Goal: Check status: Check status

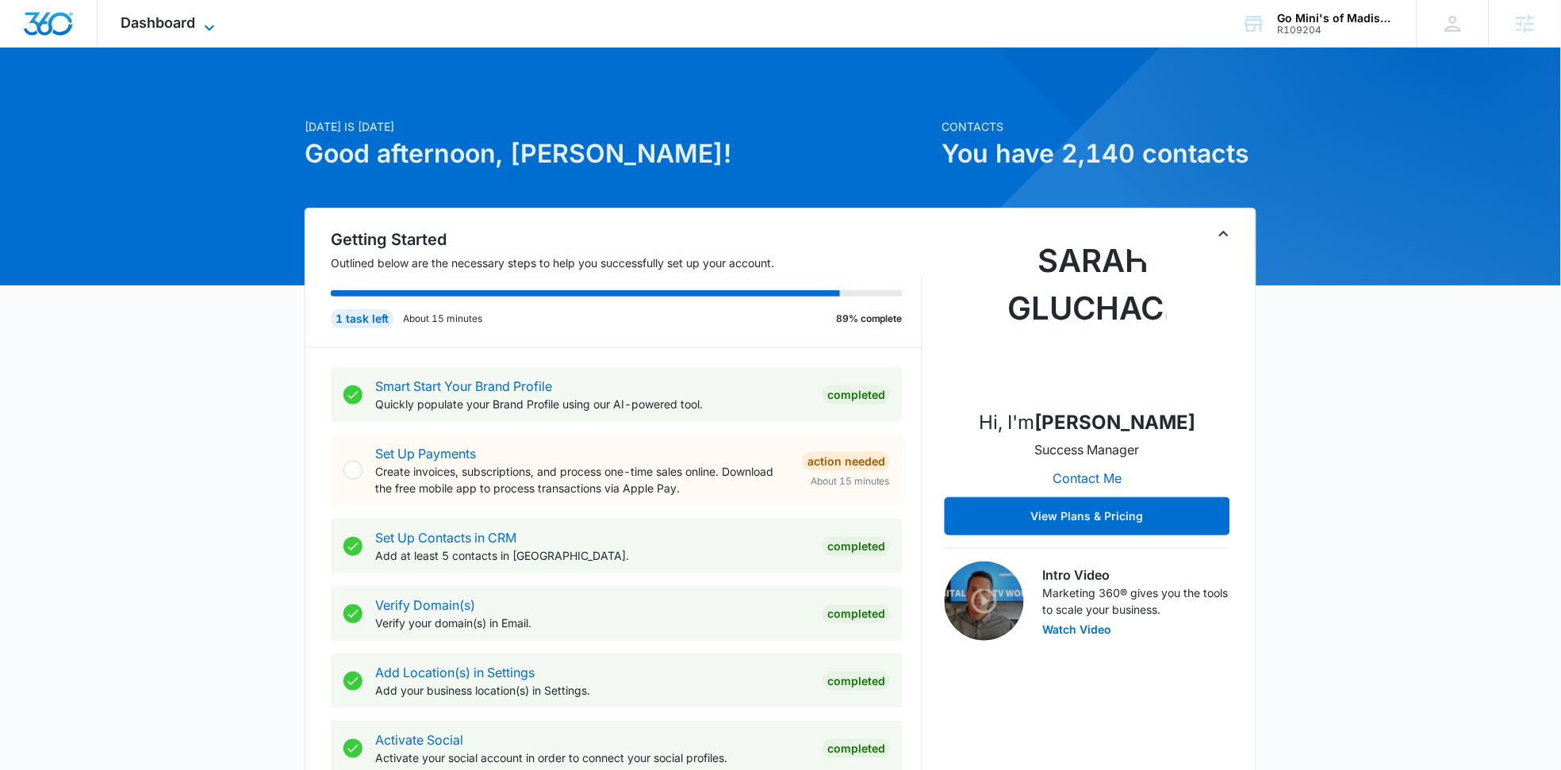
click at [164, 18] on span "Dashboard" at bounding box center [158, 22] width 75 height 17
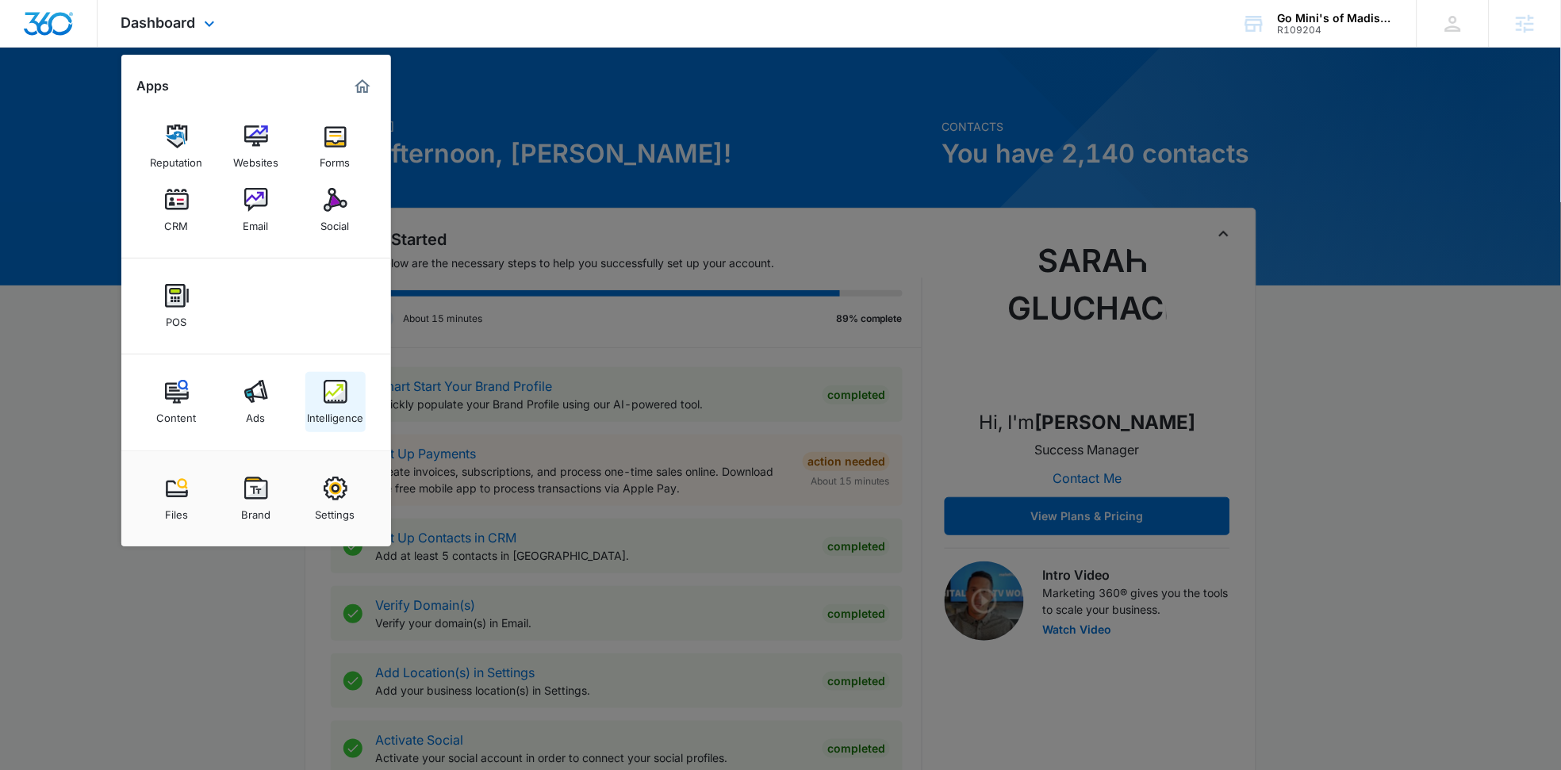
click at [343, 409] on div "Intelligence" at bounding box center [335, 414] width 56 height 21
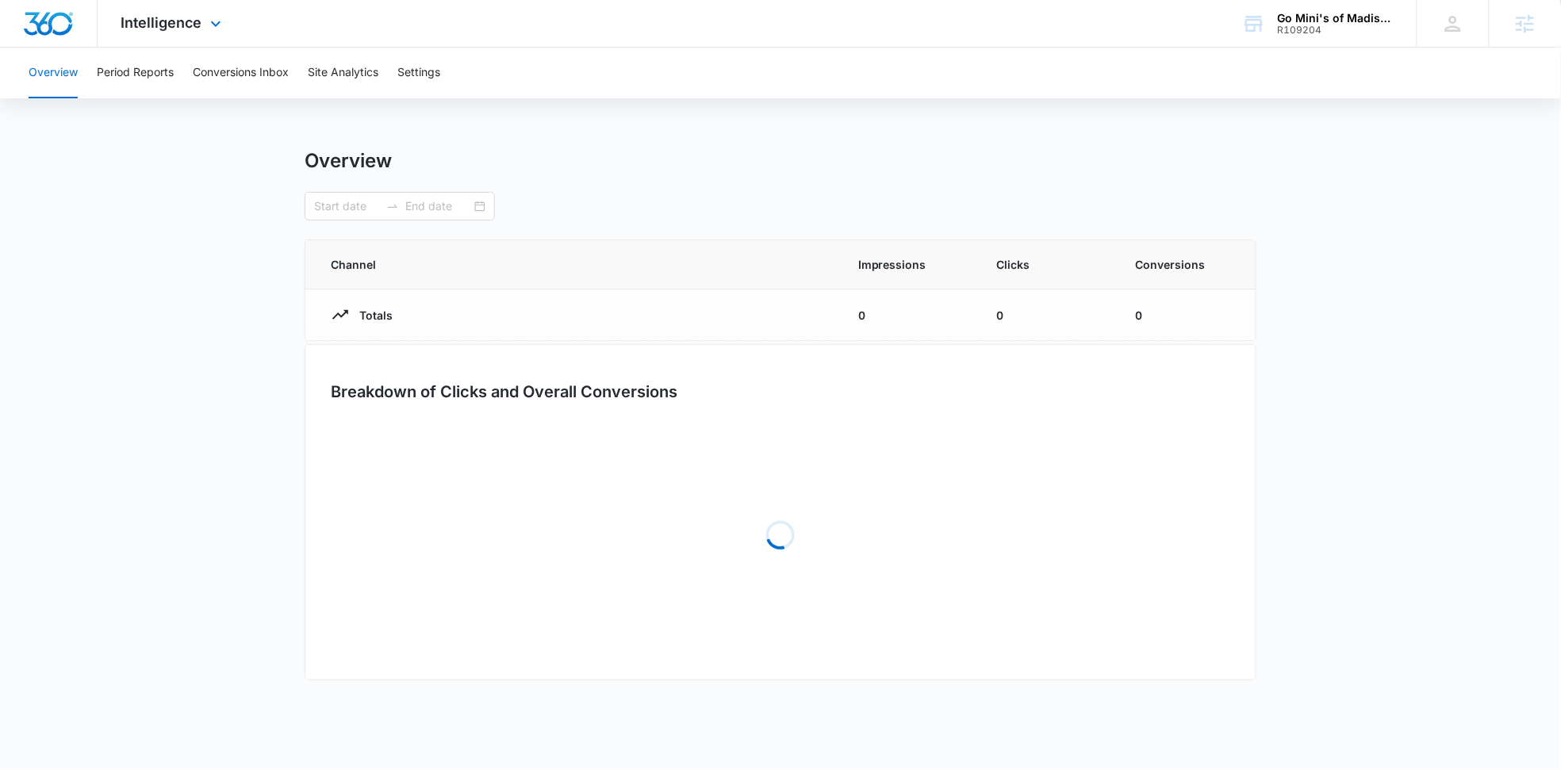
type input "[DATE]"
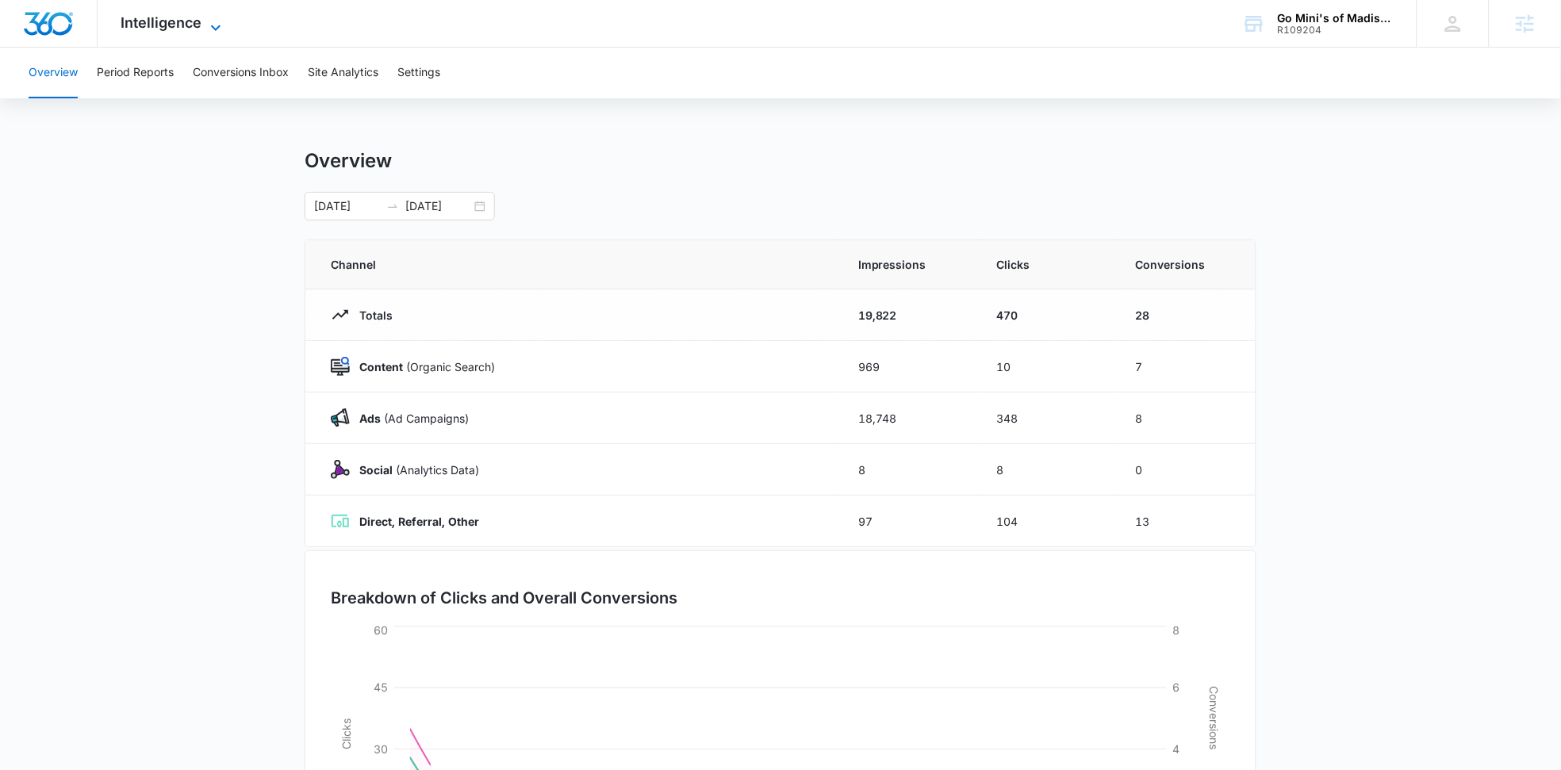
click at [160, 28] on span "Intelligence" at bounding box center [161, 22] width 81 height 17
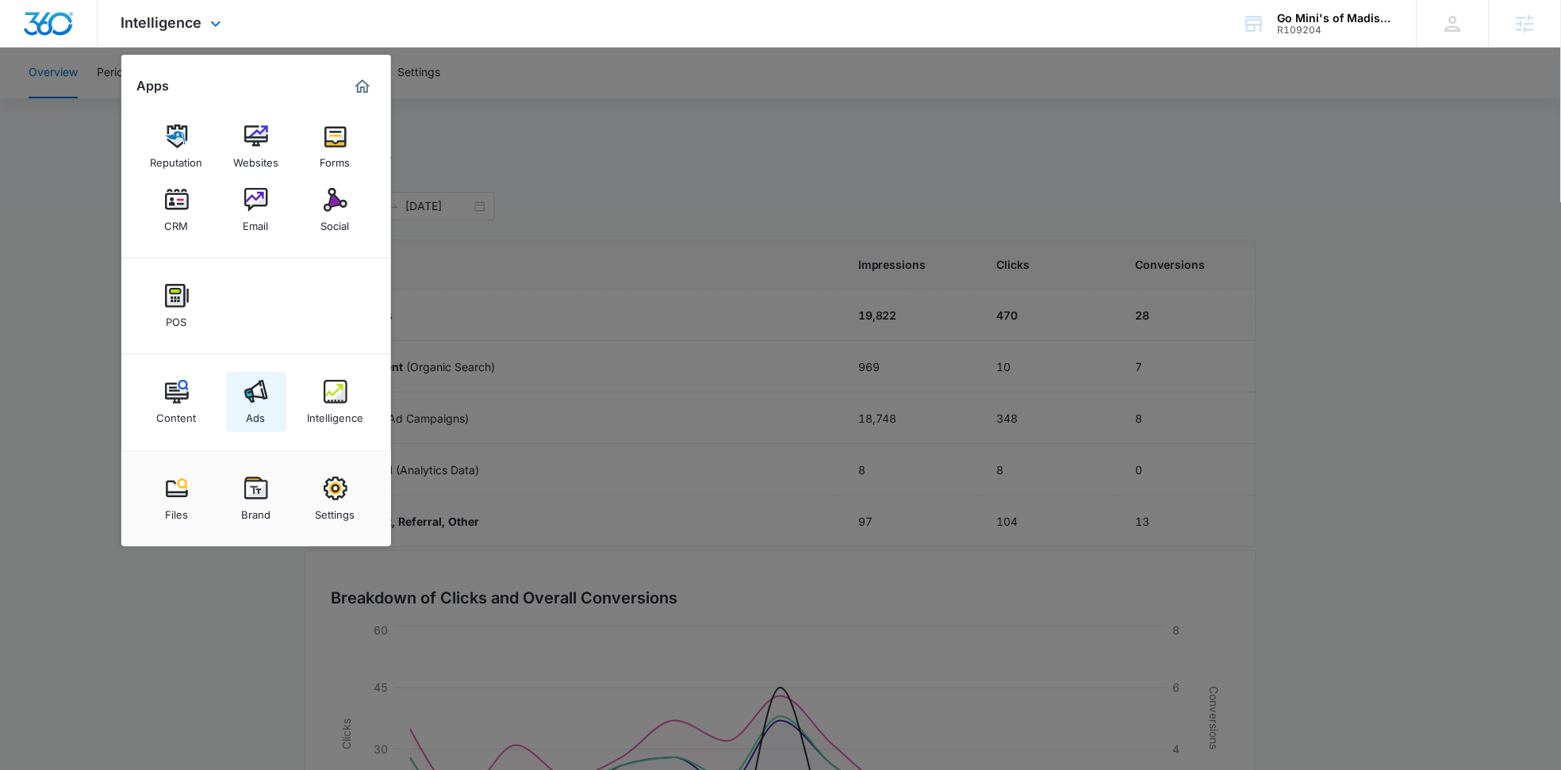
click at [259, 391] on img at bounding box center [256, 392] width 24 height 24
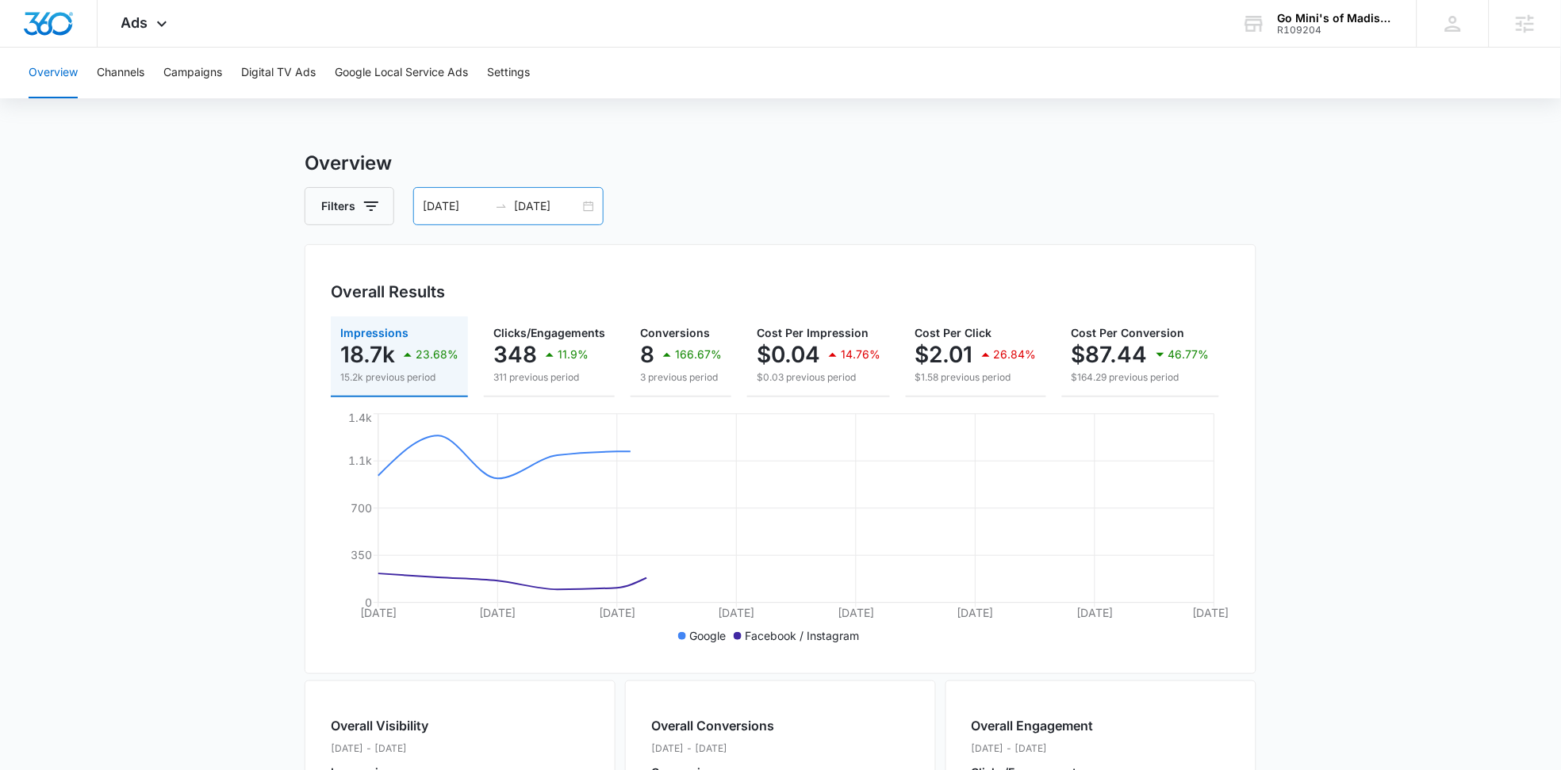
click at [581, 218] on div "[DATE] [DATE]" at bounding box center [508, 206] width 190 height 38
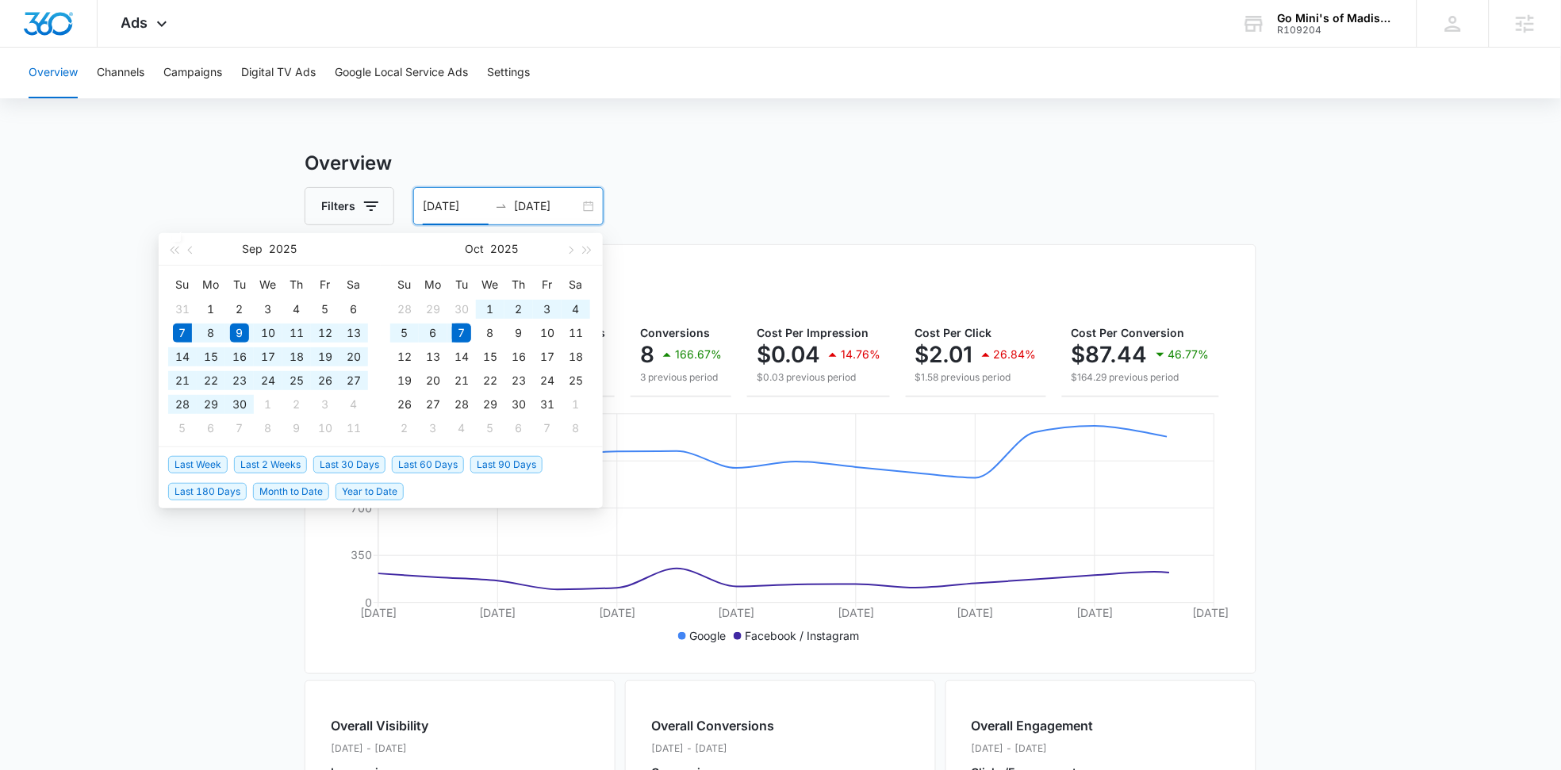
click at [332, 458] on span "Last 30 Days" at bounding box center [349, 464] width 72 height 17
type input "[DATE]"
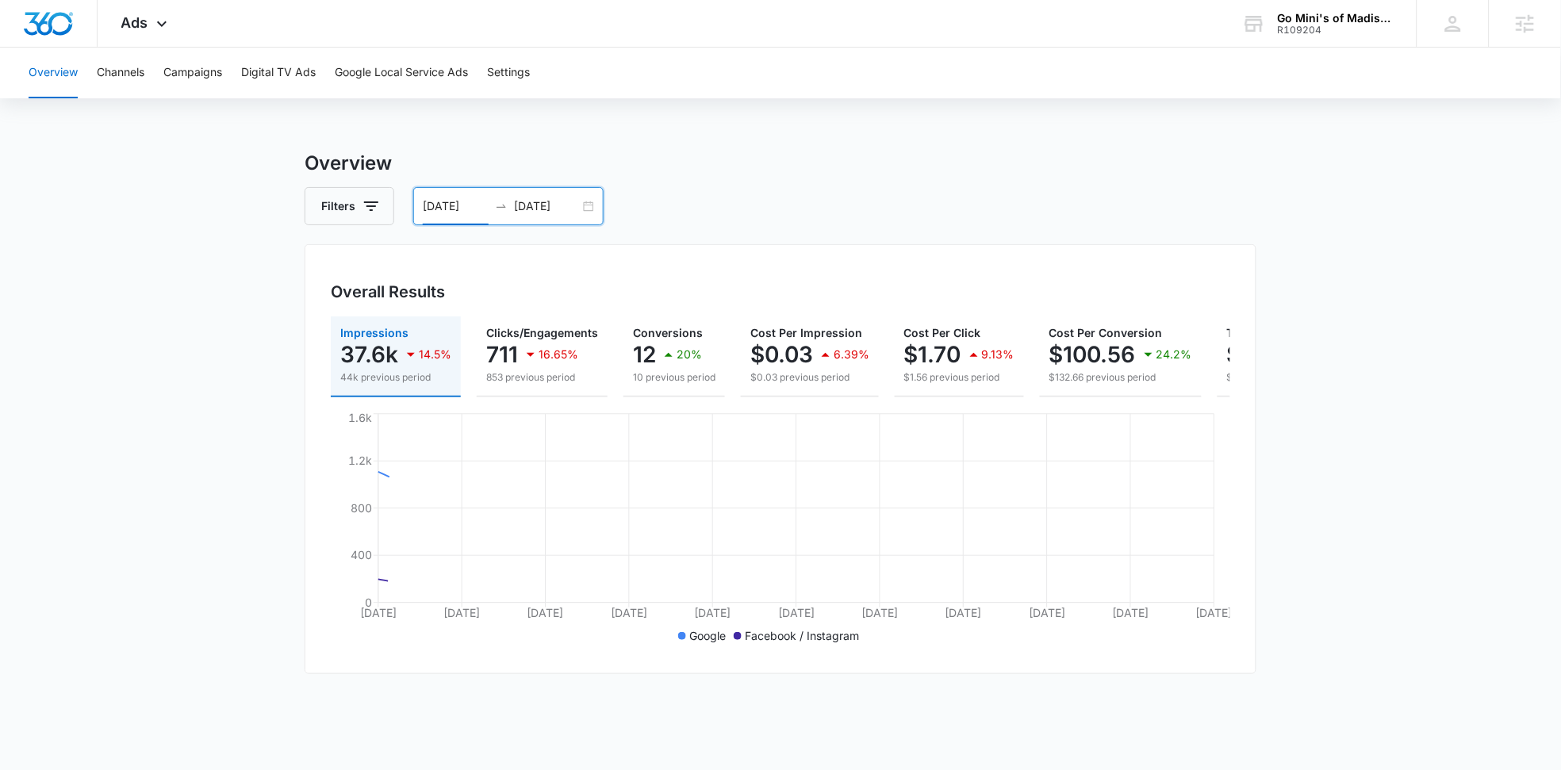
click at [595, 205] on div "[DATE] [DATE]" at bounding box center [508, 206] width 190 height 38
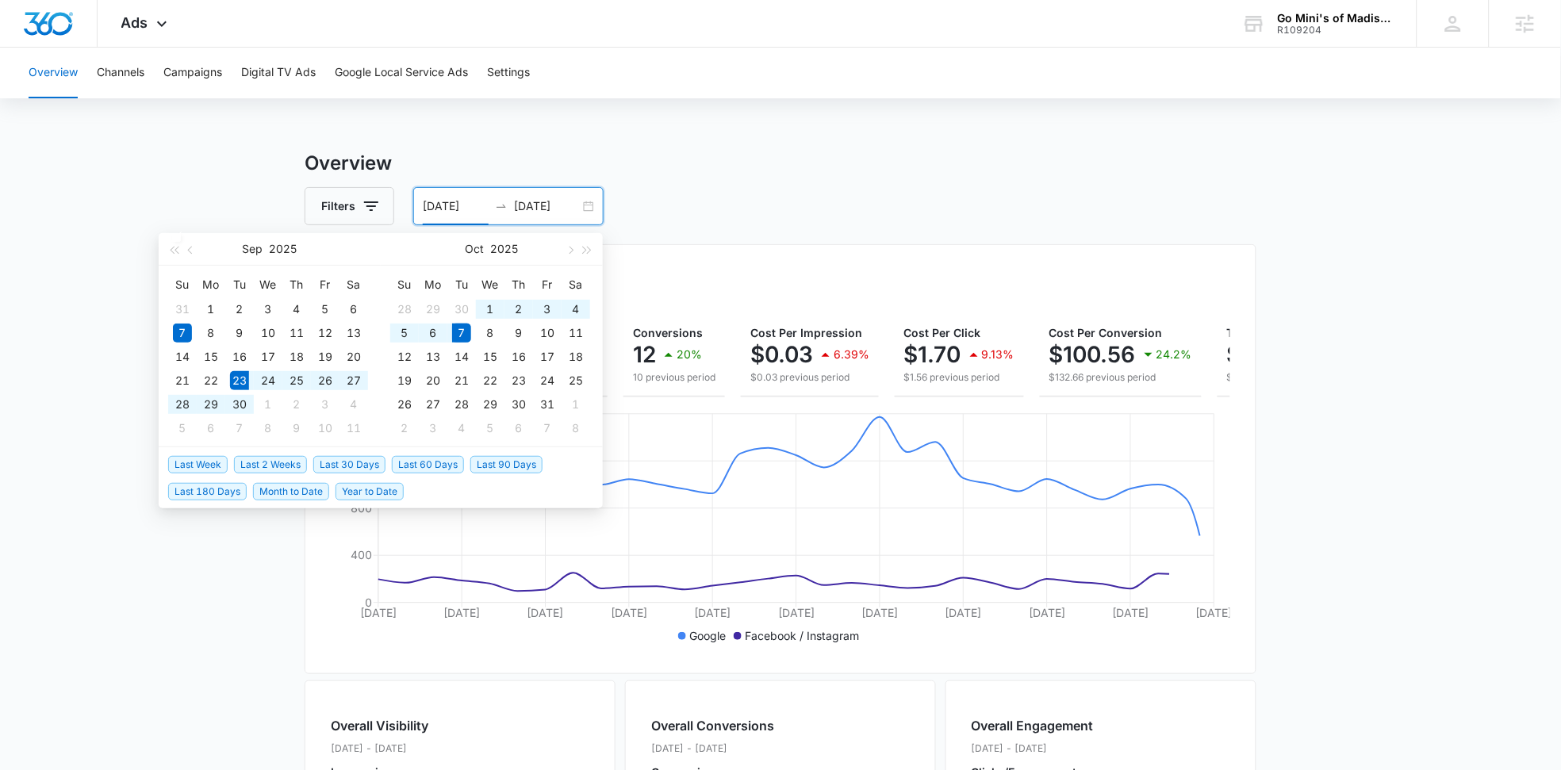
click at [285, 456] on span "Last 2 Weeks" at bounding box center [270, 464] width 73 height 17
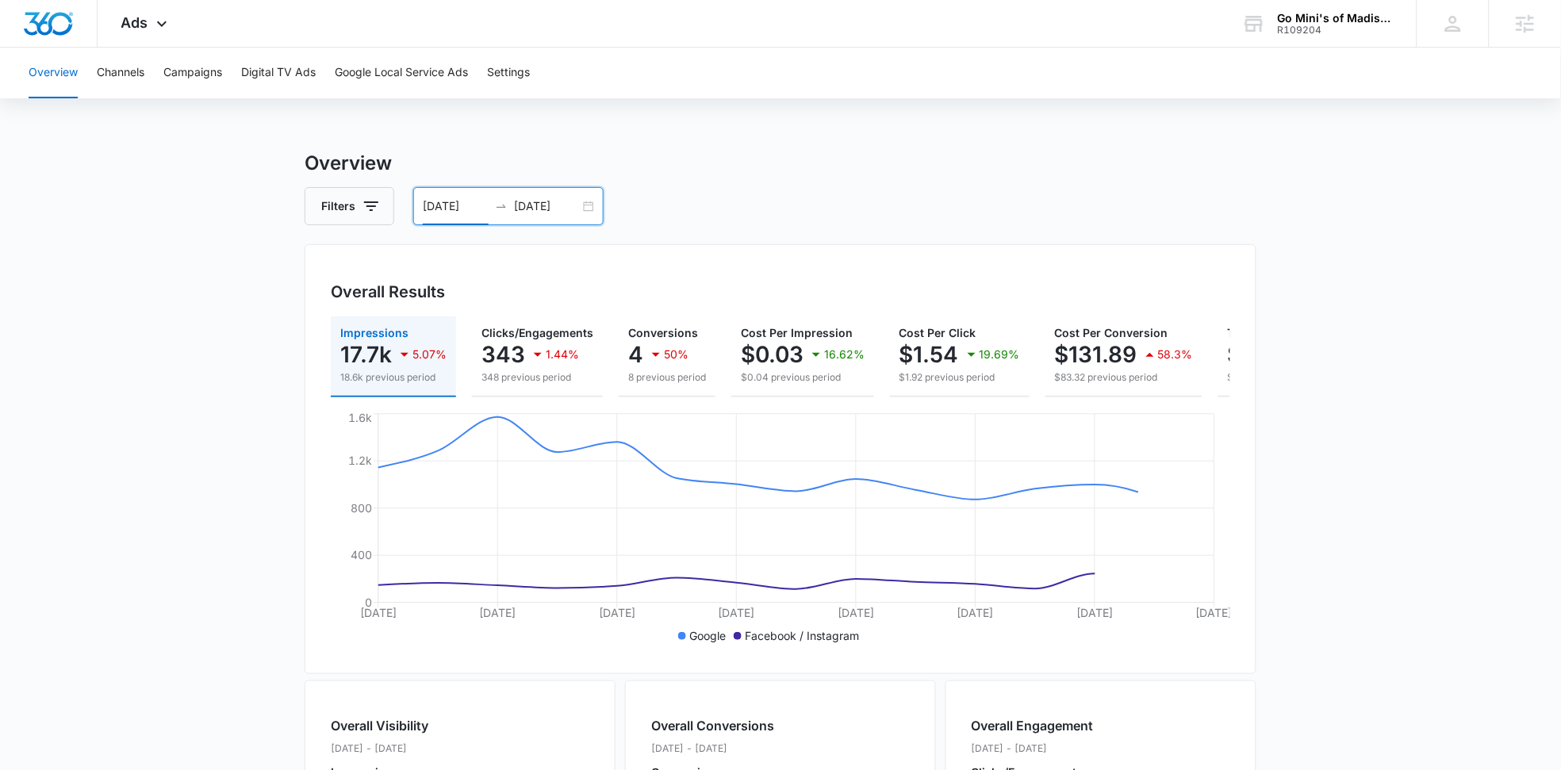
click at [591, 211] on div "[DATE] [DATE]" at bounding box center [508, 206] width 190 height 38
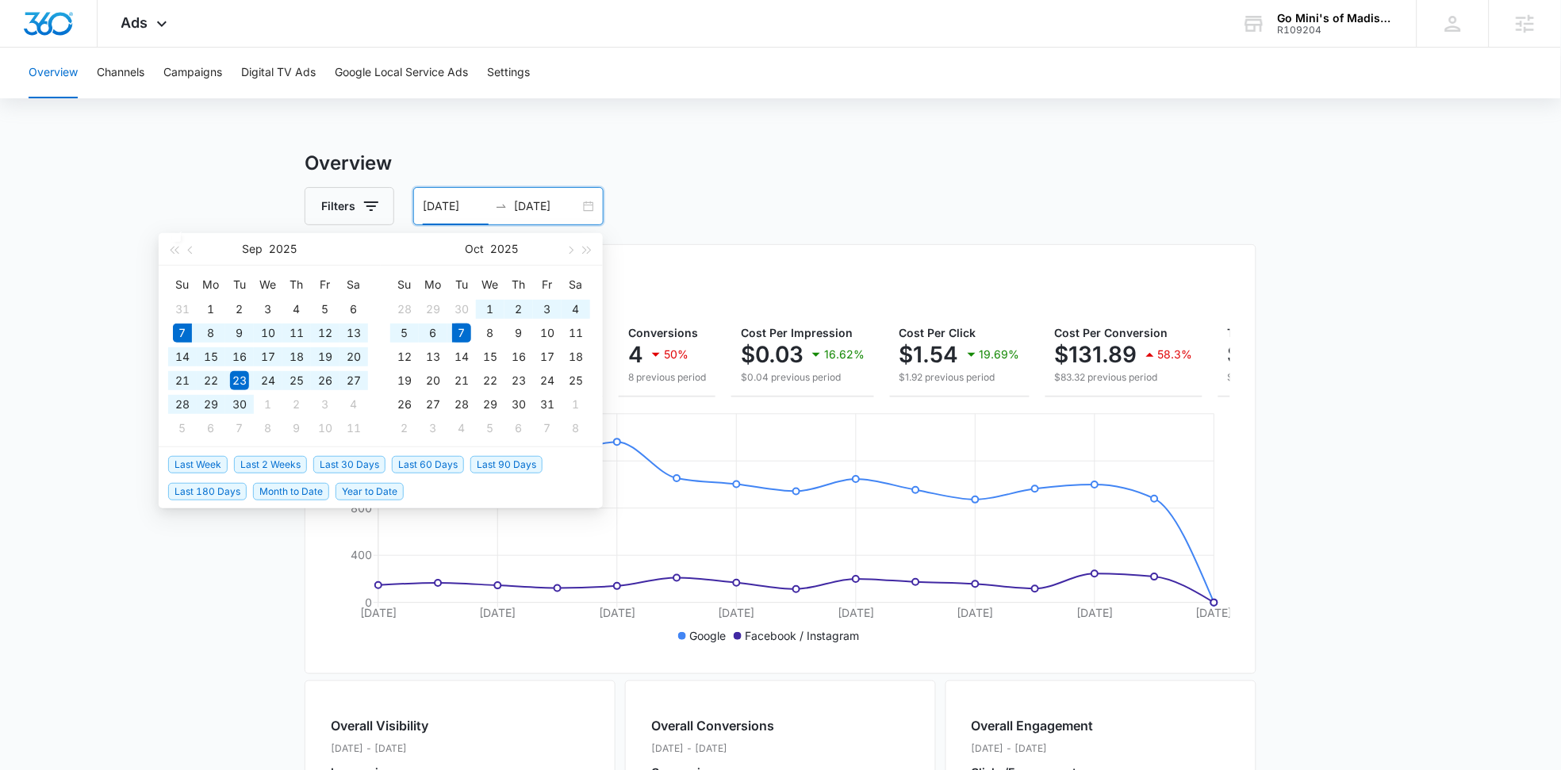
click at [336, 462] on span "Last 30 Days" at bounding box center [349, 464] width 72 height 17
type input "[DATE]"
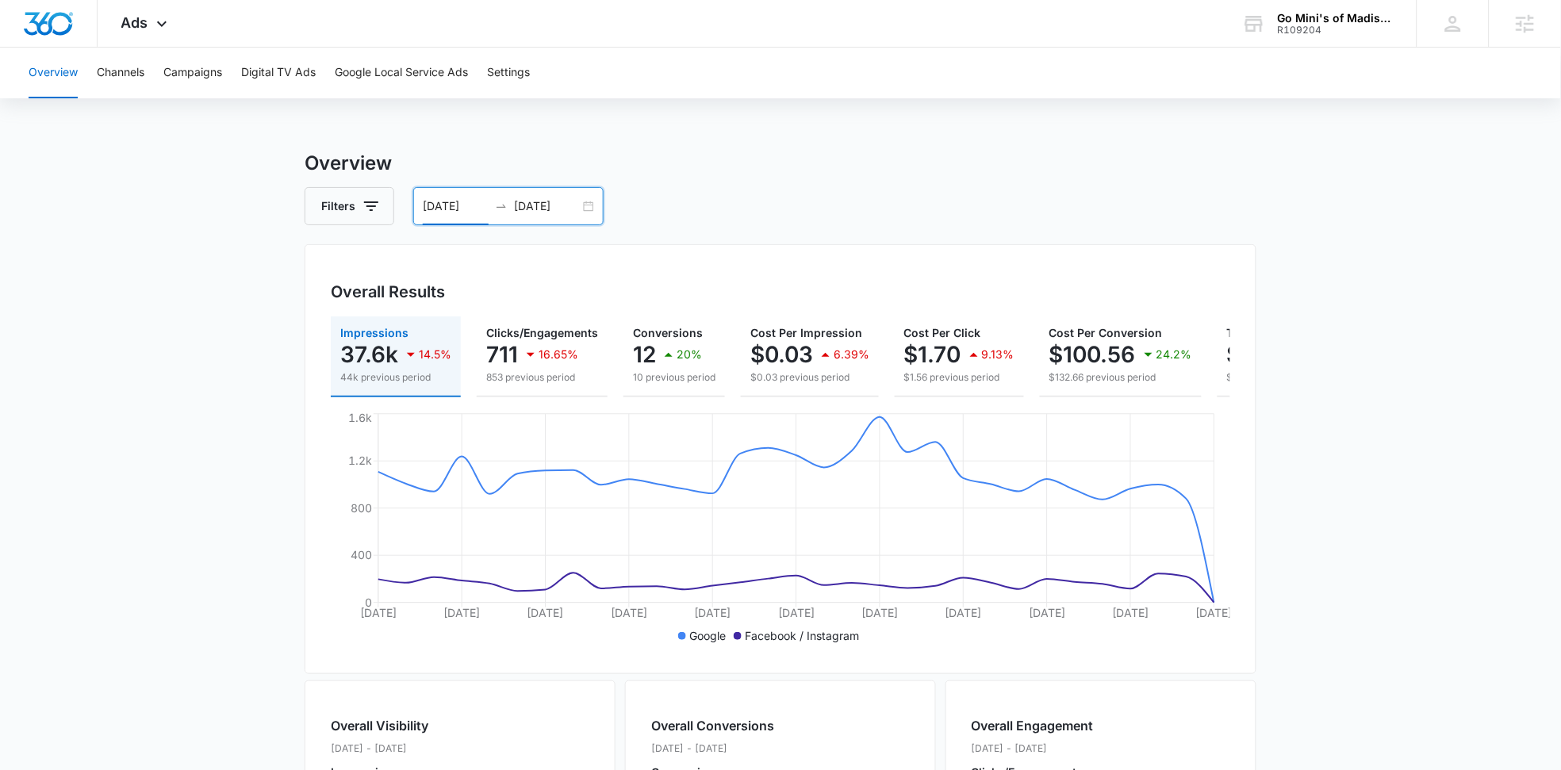
click at [580, 201] on div "[DATE] [DATE]" at bounding box center [508, 206] width 190 height 38
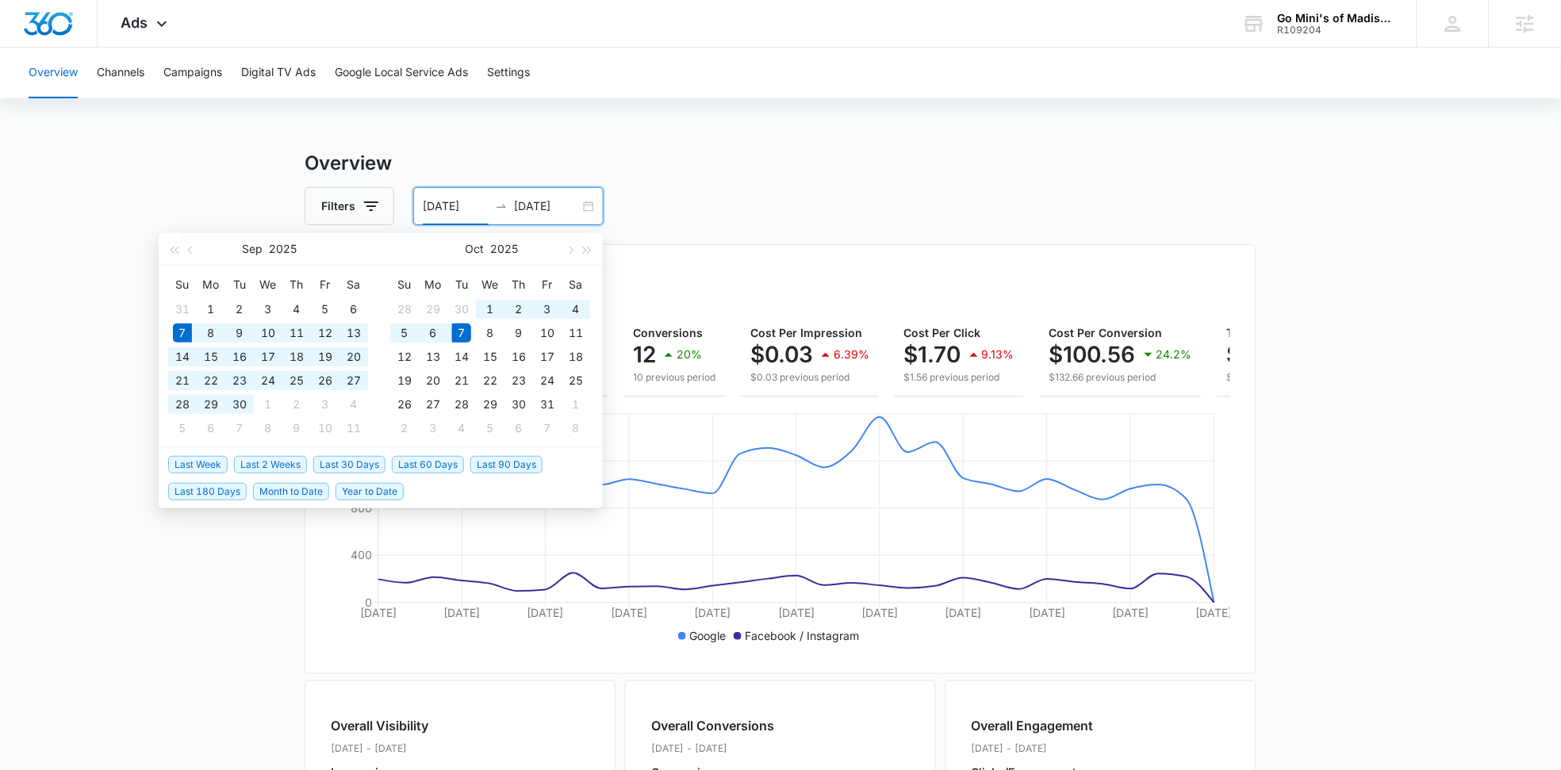
click at [654, 163] on h3 "Overview" at bounding box center [781, 163] width 952 height 29
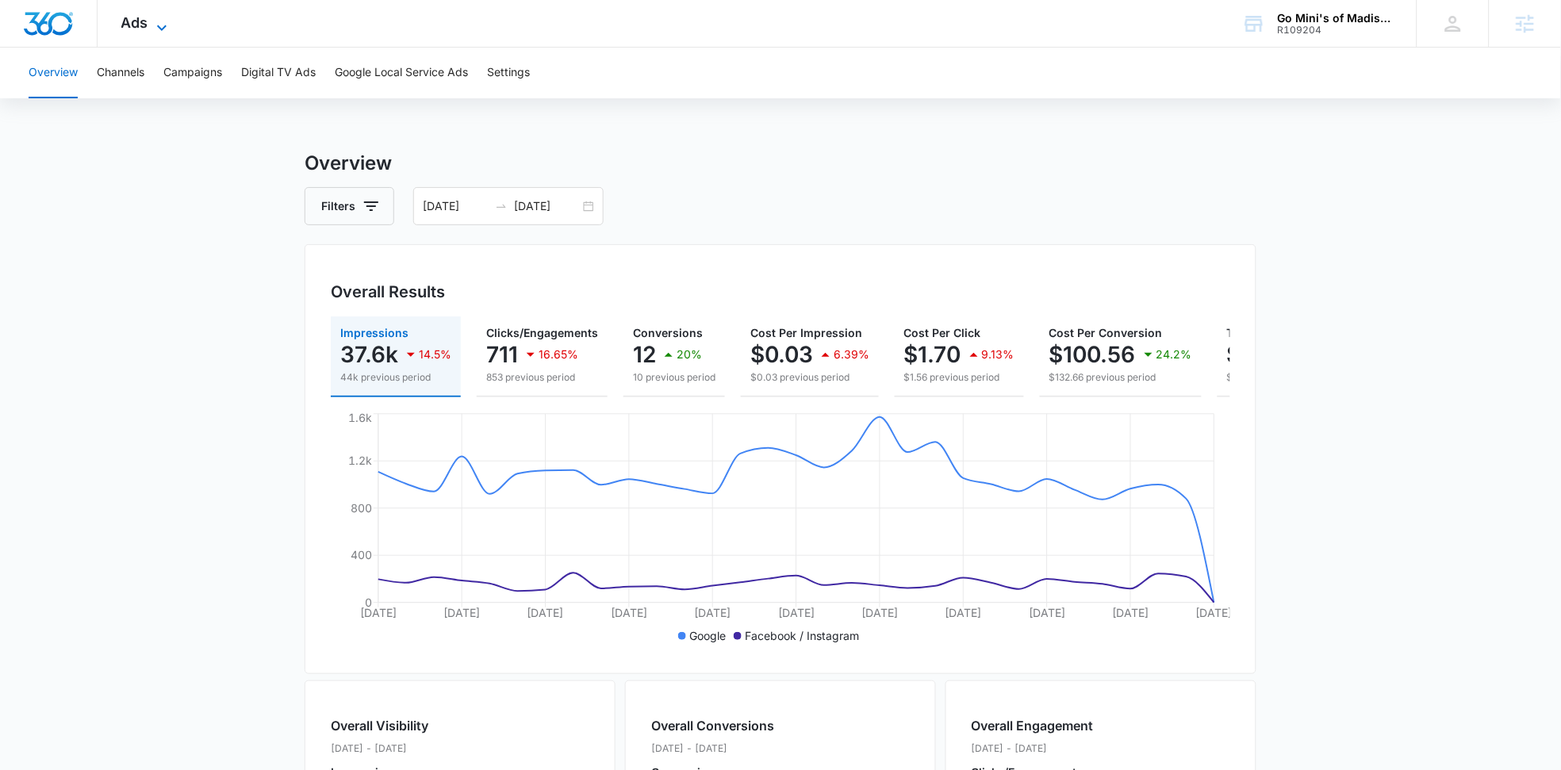
click at [140, 18] on span "Ads" at bounding box center [134, 22] width 27 height 17
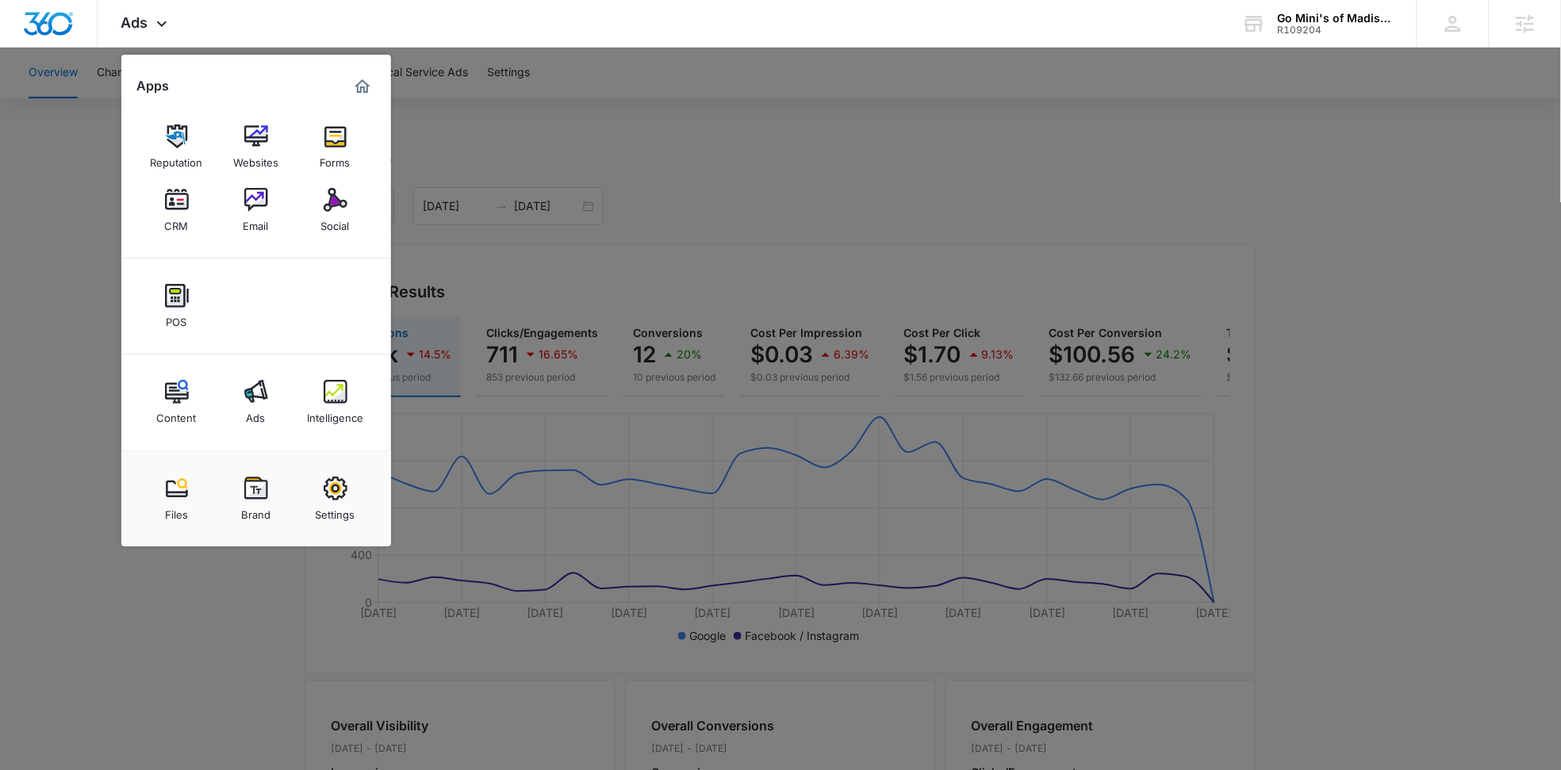
click at [805, 208] on div at bounding box center [780, 385] width 1561 height 770
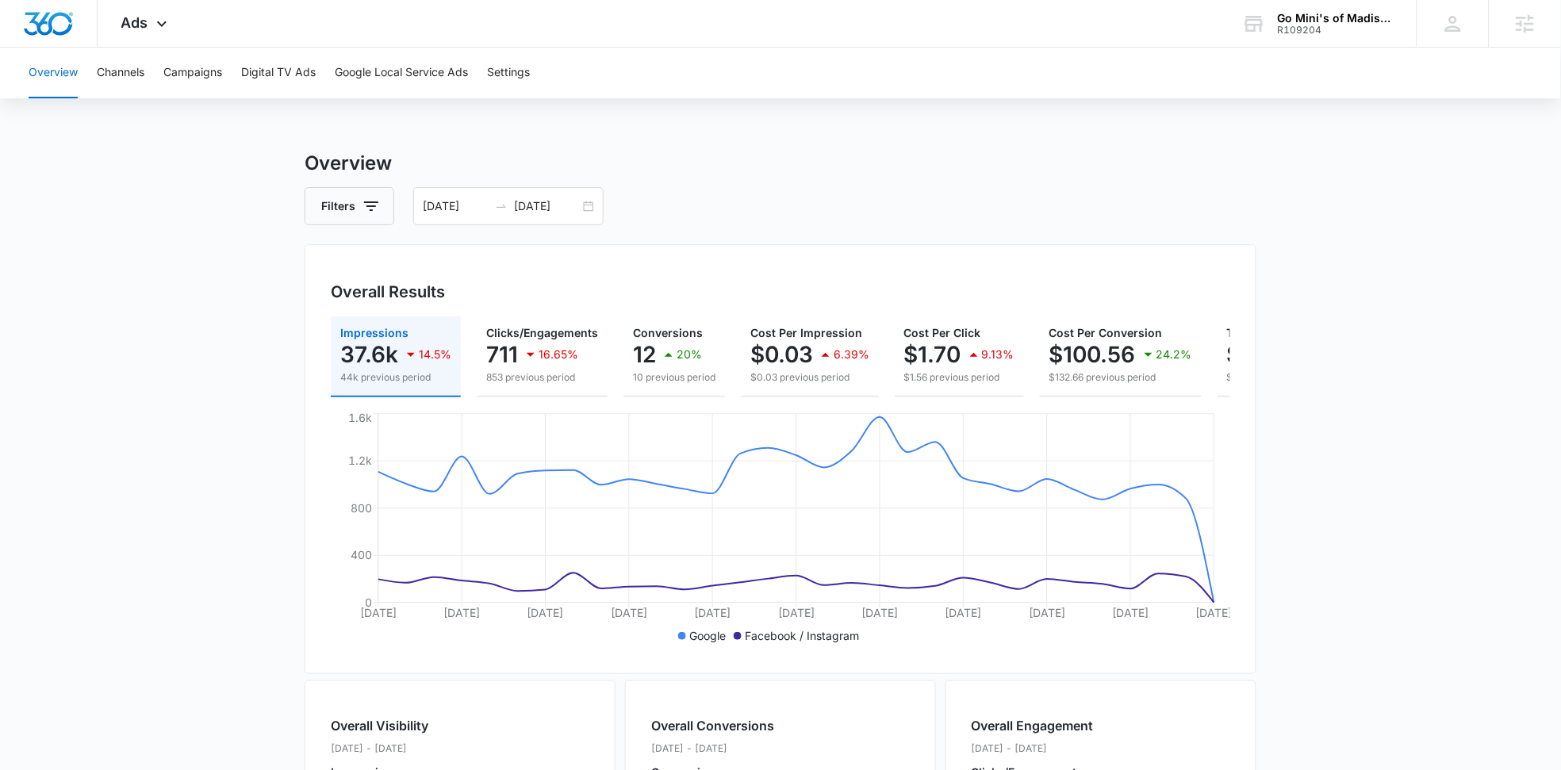
click at [714, 193] on div "Filters [DATE] [DATE]" at bounding box center [781, 206] width 952 height 38
